Goal: Task Accomplishment & Management: Manage account settings

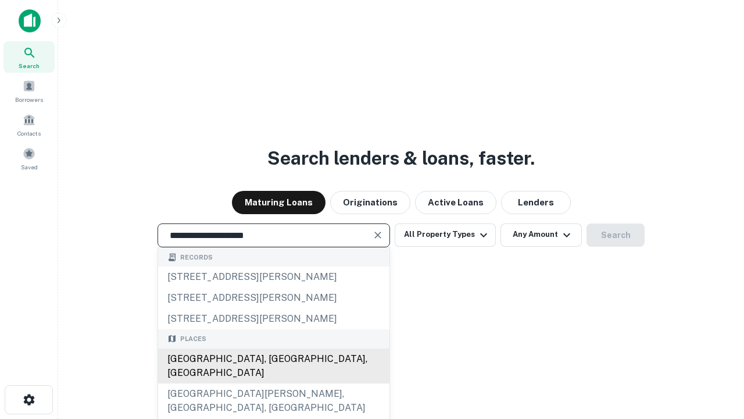
click at [273, 383] on div "[GEOGRAPHIC_DATA], [GEOGRAPHIC_DATA], [GEOGRAPHIC_DATA]" at bounding box center [273, 365] width 231 height 35
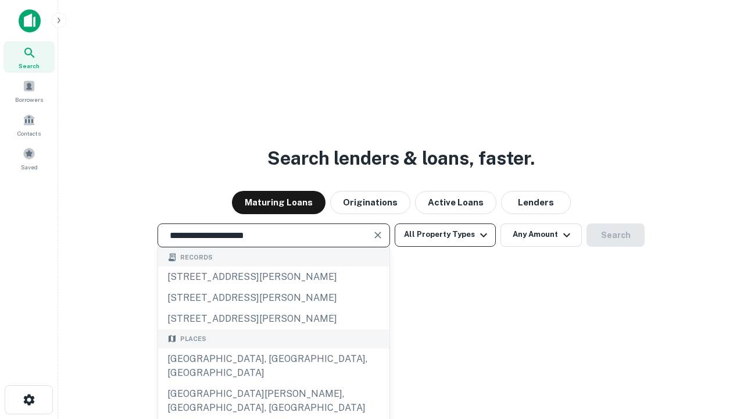
type input "**********"
click at [445, 234] on button "All Property Types" at bounding box center [445, 234] width 101 height 23
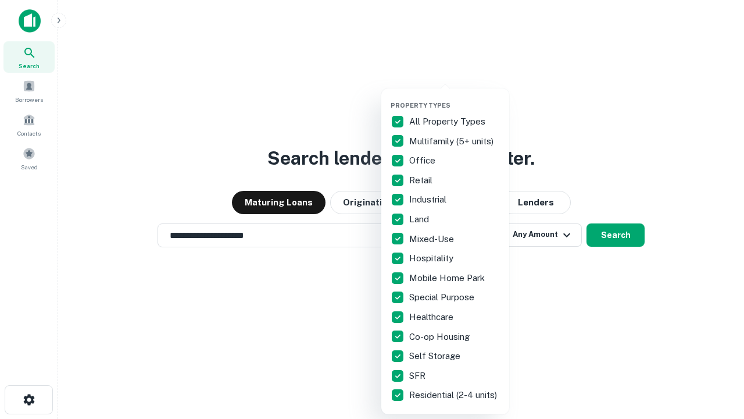
click at [455, 98] on button "button" at bounding box center [455, 98] width 128 height 1
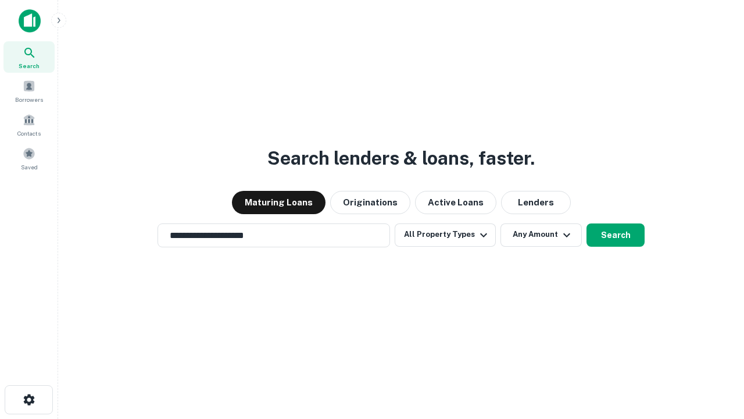
scroll to position [7, 140]
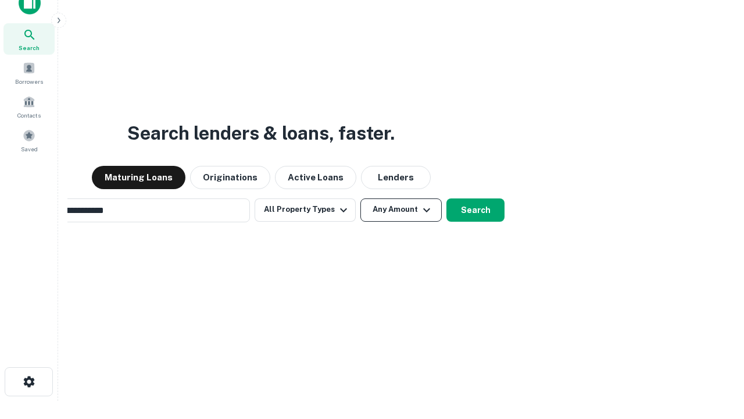
click at [361, 198] on button "Any Amount" at bounding box center [401, 209] width 81 height 23
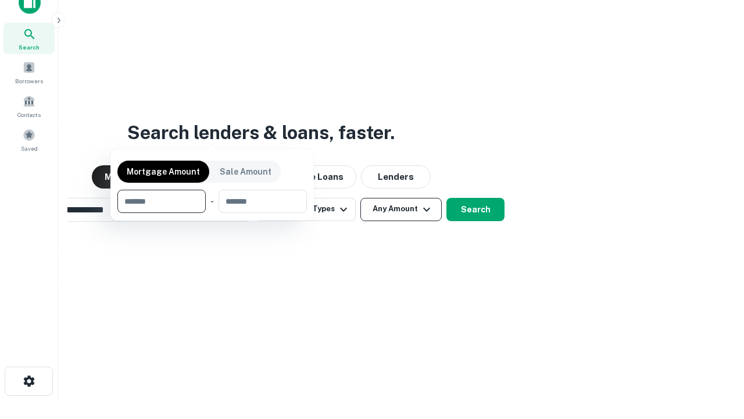
scroll to position [84, 329]
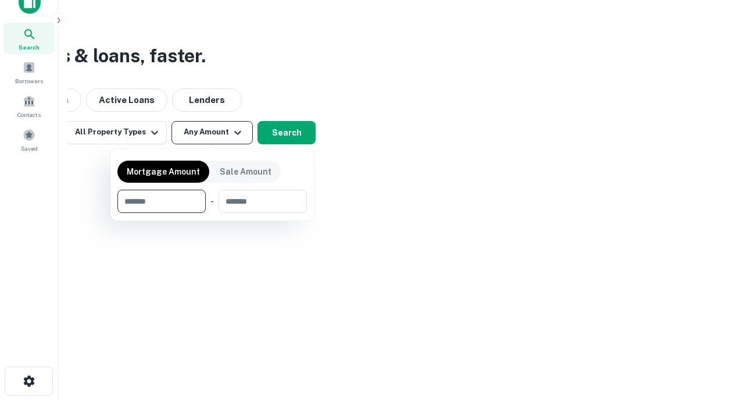
type input "*******"
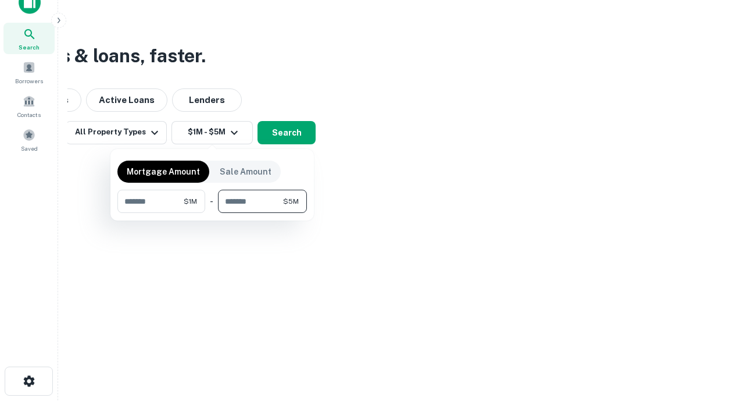
type input "*******"
click at [212, 213] on button "button" at bounding box center [212, 213] width 190 height 1
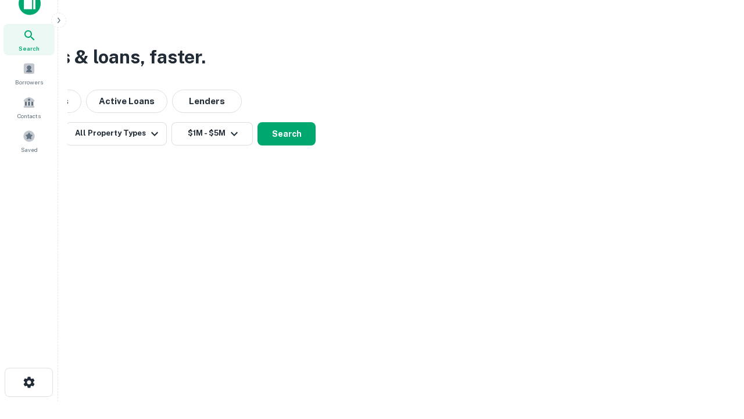
scroll to position [7, 215]
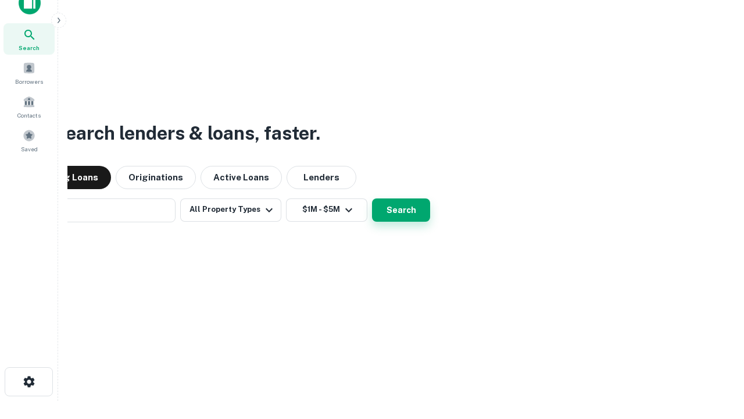
click at [372, 198] on button "Search" at bounding box center [401, 209] width 58 height 23
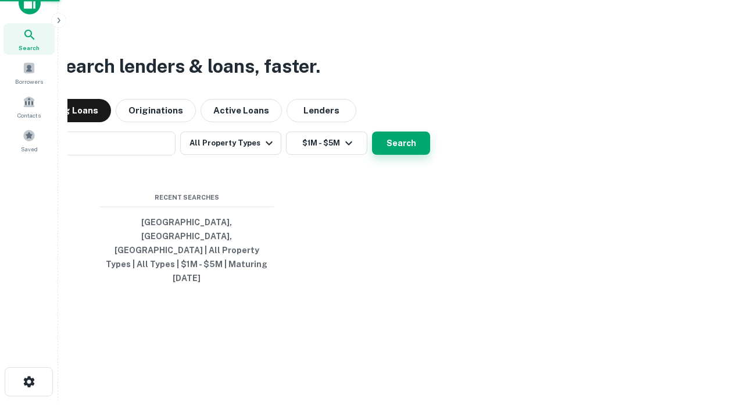
scroll to position [31, 329]
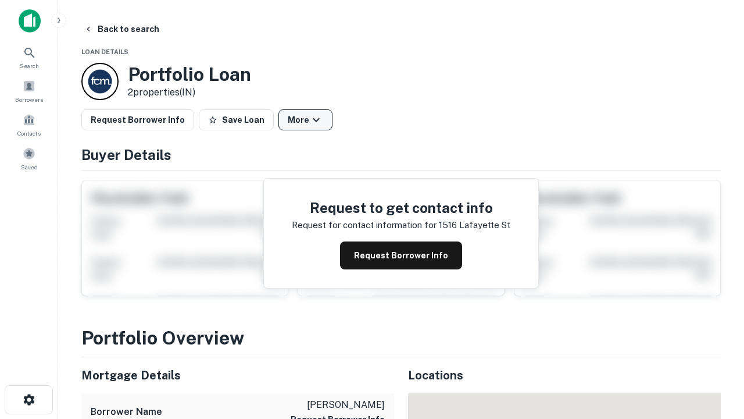
click at [305, 120] on button "More" at bounding box center [306, 119] width 54 height 21
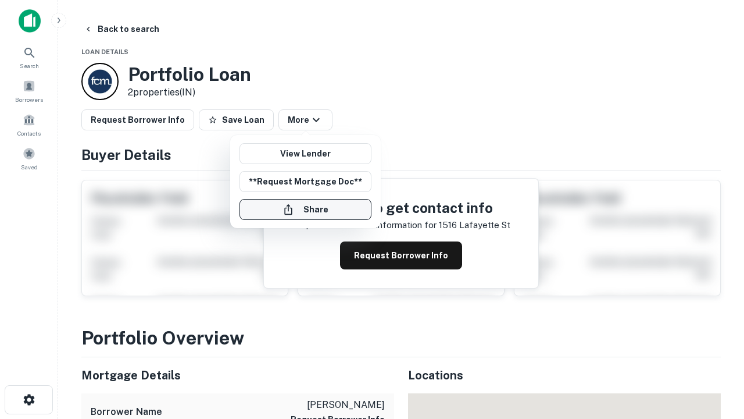
click at [305, 209] on button "Share" at bounding box center [306, 209] width 132 height 21
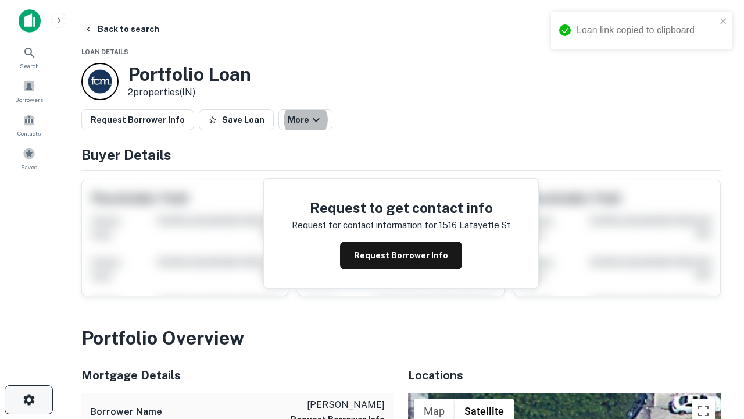
click at [28, 399] on icon "button" at bounding box center [29, 400] width 14 height 14
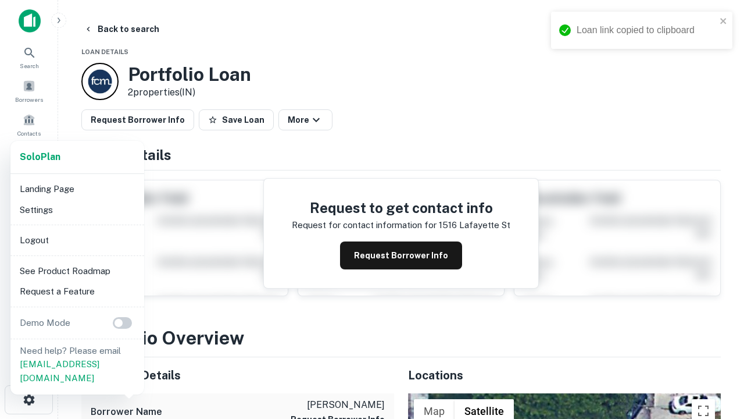
click at [77, 240] on li "Logout" at bounding box center [77, 240] width 124 height 21
